Goal: Transaction & Acquisition: Purchase product/service

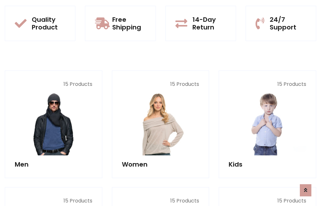
scroll to position [555, 0]
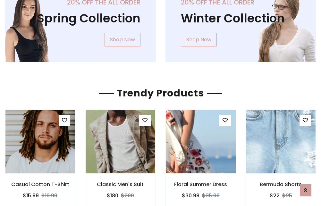
click at [200, 142] on img at bounding box center [200, 142] width 83 height 154
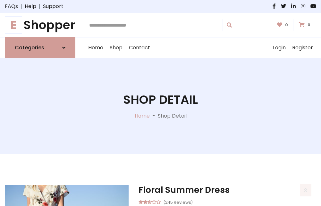
click at [40, 25] on h1 "E Shopper" at bounding box center [40, 25] width 71 height 14
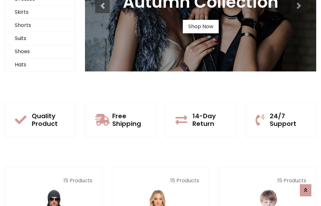
scroll to position [62, 0]
